Goal: Find specific page/section: Find specific page/section

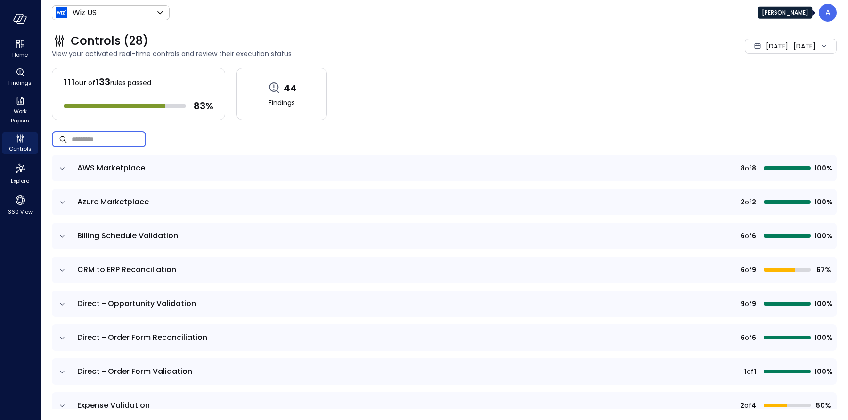
click at [833, 18] on div "A" at bounding box center [828, 13] width 18 height 18
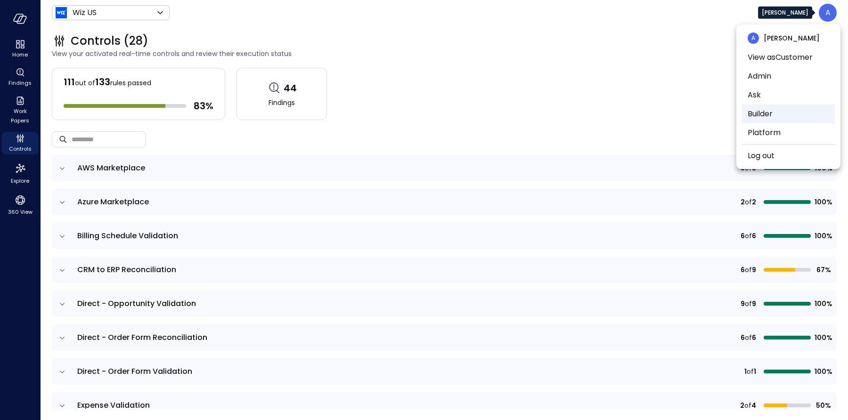
click at [769, 111] on li "Builder" at bounding box center [788, 114] width 93 height 19
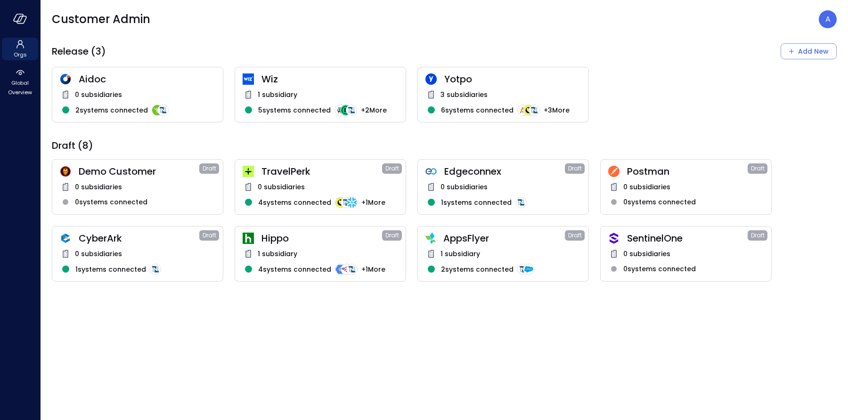
click at [471, 254] on span "1 subsidiary" at bounding box center [461, 254] width 40 height 10
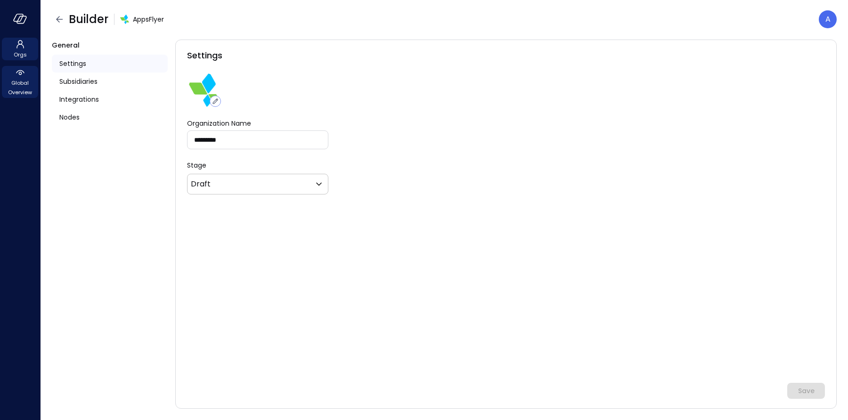
click at [19, 89] on span "Global Overview" at bounding box center [20, 87] width 29 height 19
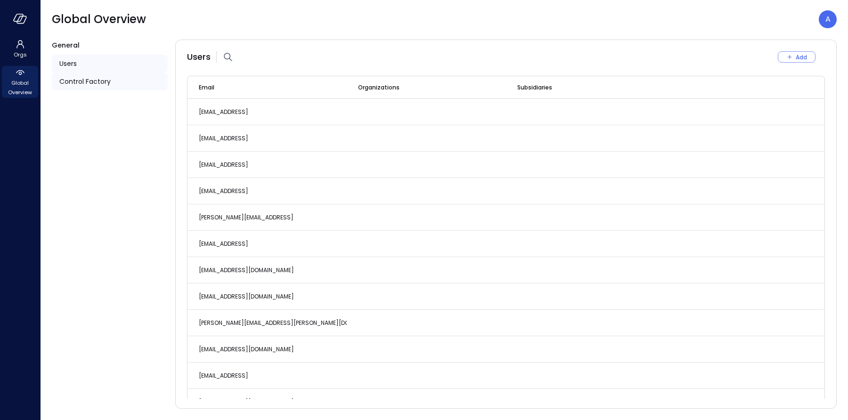
click at [83, 80] on span "Control Factory" at bounding box center [84, 81] width 51 height 10
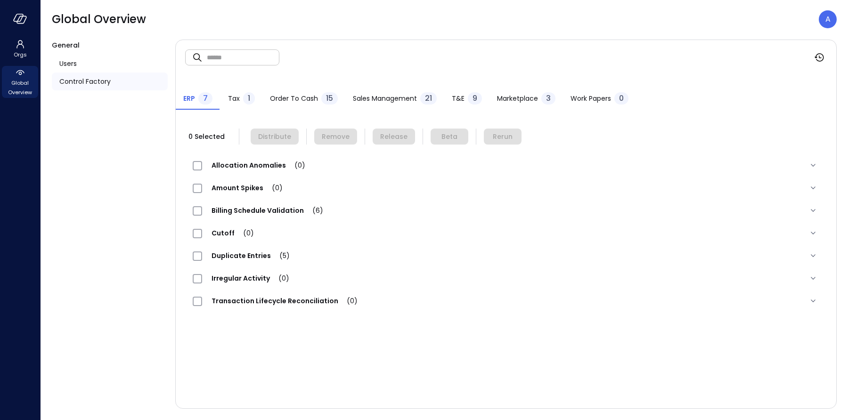
click at [286, 96] on span "Order to Cash" at bounding box center [294, 98] width 48 height 10
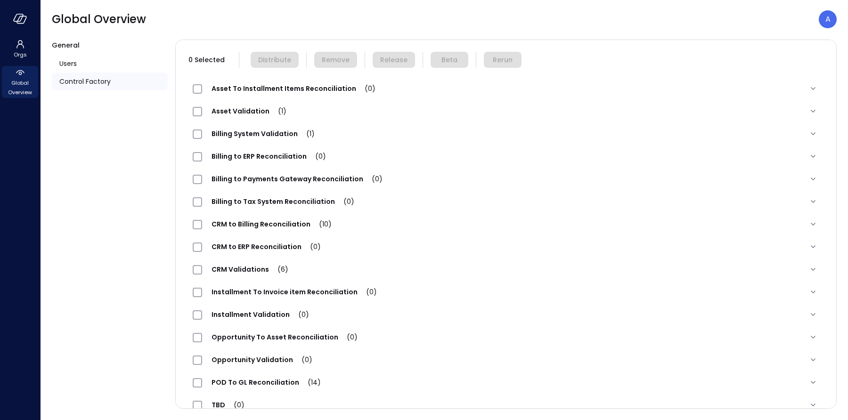
scroll to position [77, 0]
click at [254, 113] on span "Asset Validation (1)" at bounding box center [249, 110] width 94 height 9
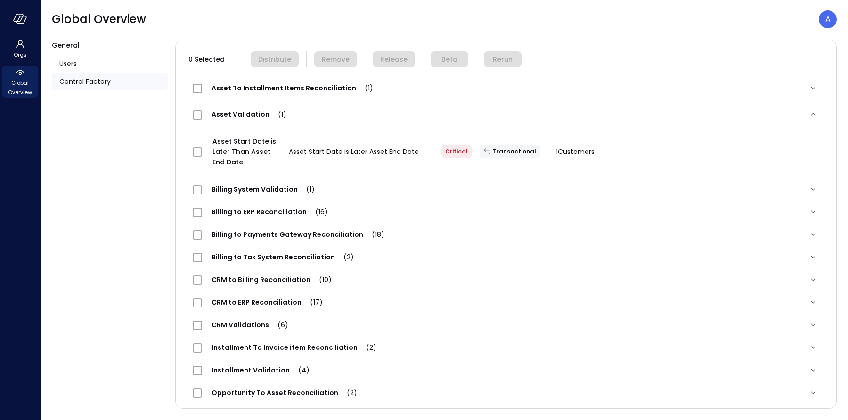
click at [242, 90] on span "Asset To Installment Items Reconciliation (1)" at bounding box center [292, 87] width 181 height 9
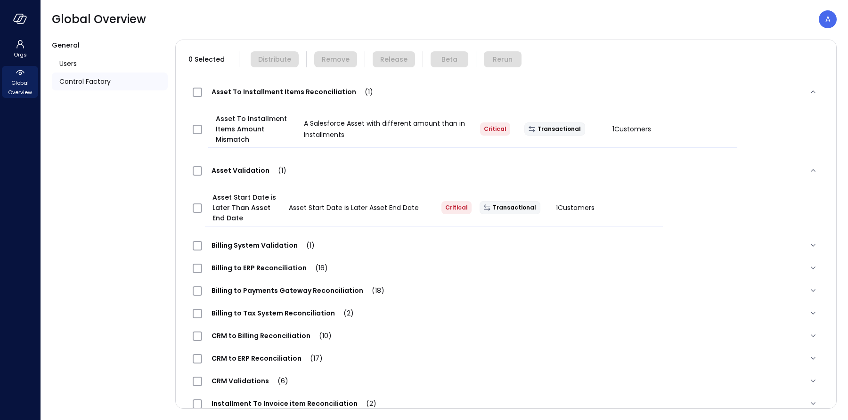
click at [249, 88] on span "Asset To Installment Items Reconciliation (1)" at bounding box center [292, 91] width 181 height 9
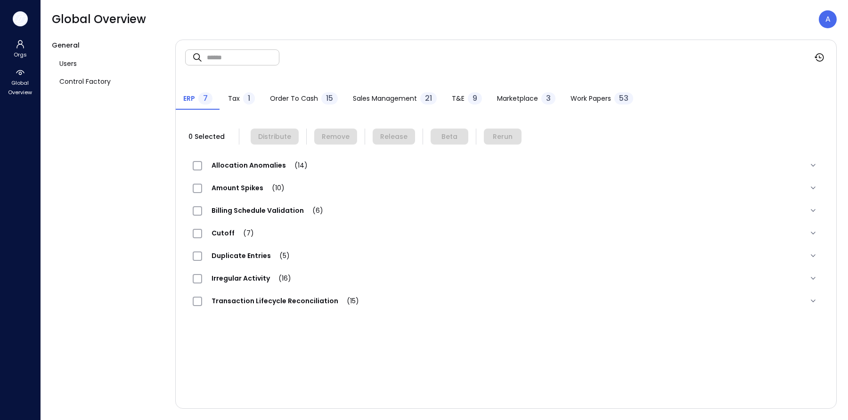
click at [22, 19] on icon "button" at bounding box center [20, 19] width 14 height 10
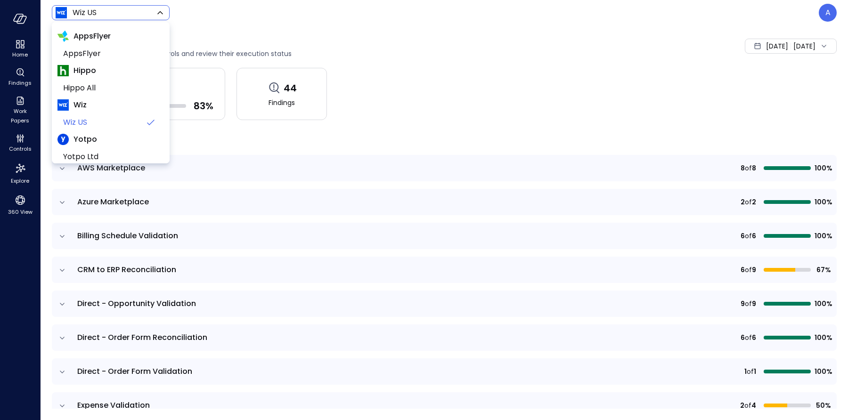
click at [125, 16] on body "Home Findings Work Papers Controls Explore 360 View Wiz US ****** ​ A Controls …" at bounding box center [424, 210] width 848 height 420
click at [100, 58] on span "AppsFlyer" at bounding box center [109, 53] width 93 height 11
type input "*******"
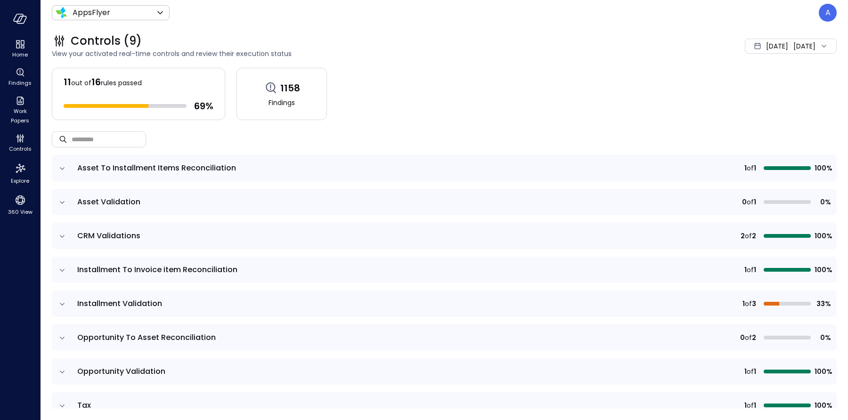
click at [124, 201] on span "Asset Validation" at bounding box center [108, 202] width 63 height 11
click at [61, 203] on icon "expand row" at bounding box center [61, 202] width 9 height 9
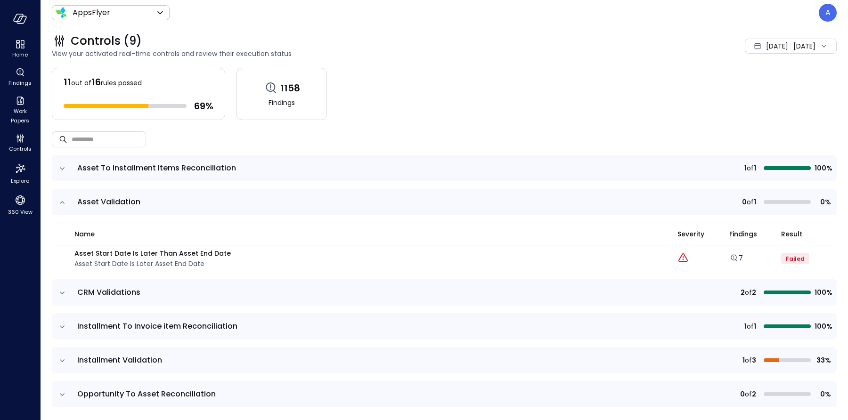
click at [63, 164] on icon "expand row" at bounding box center [61, 168] width 9 height 9
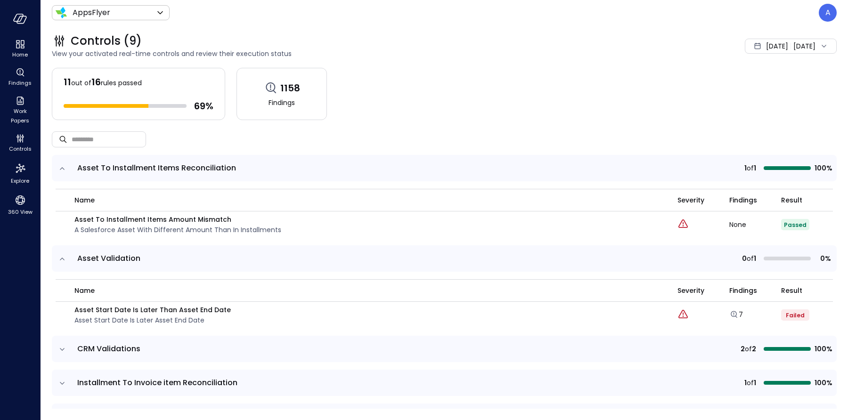
click at [766, 51] on span "[DATE]" at bounding box center [777, 46] width 22 height 10
click at [758, 100] on li "Current Year [DATE]" at bounding box center [765, 103] width 75 height 16
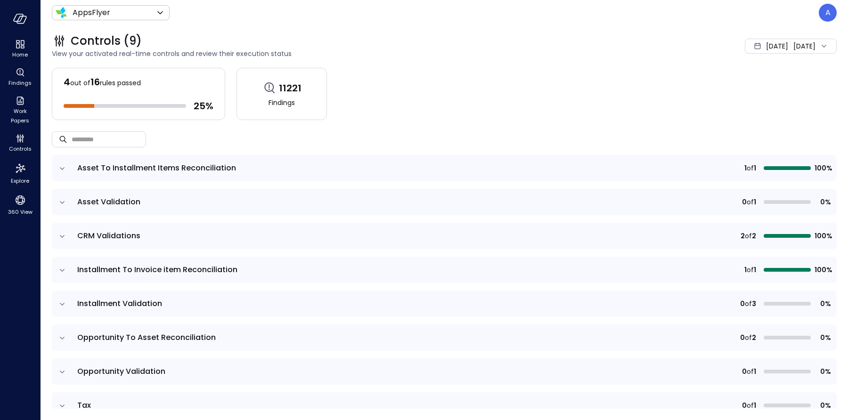
click at [59, 171] on icon "expand row" at bounding box center [61, 168] width 9 height 9
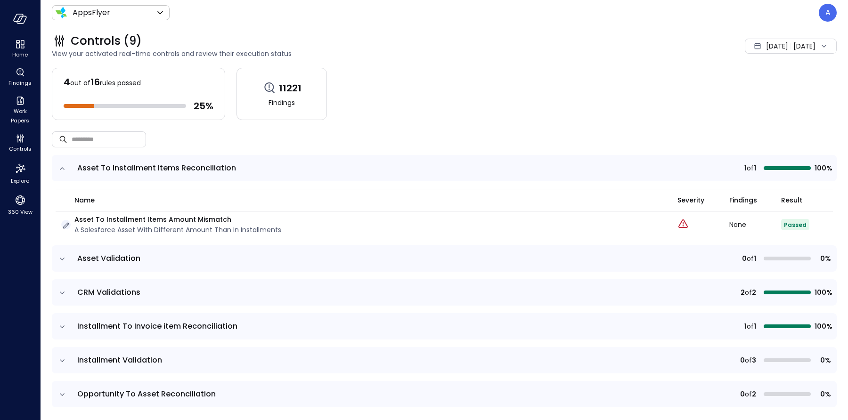
click at [63, 226] on icon "button" at bounding box center [65, 225] width 9 height 9
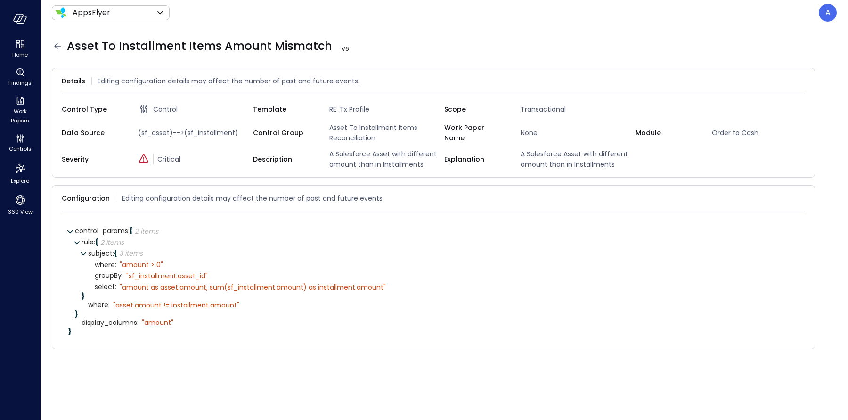
click at [56, 46] on icon at bounding box center [57, 46] width 7 height 6
